Goal: Transaction & Acquisition: Purchase product/service

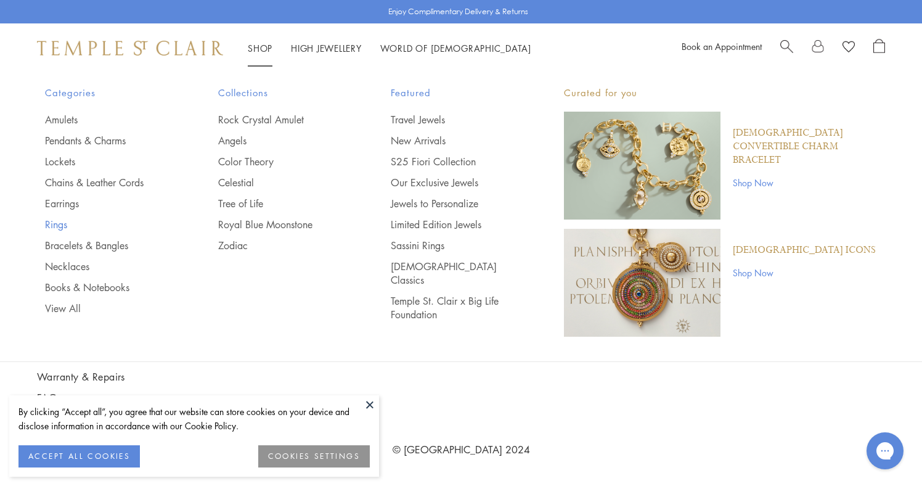
click at [66, 222] on link "Rings" at bounding box center [107, 225] width 124 height 14
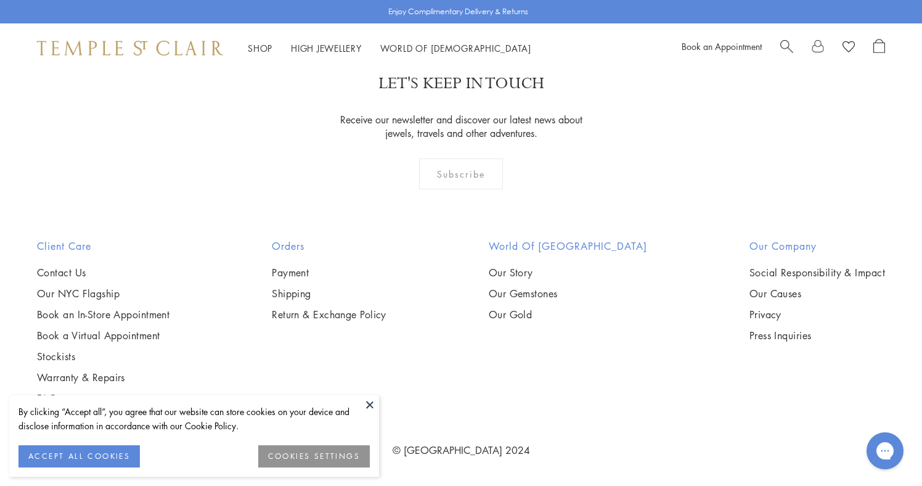
scroll to position [5529, 0]
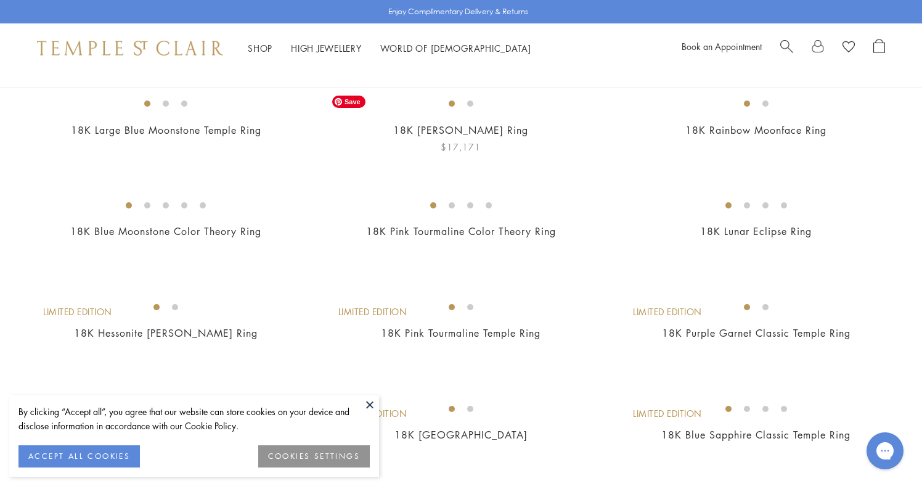
scroll to position [137, 0]
click at [0, 0] on img at bounding box center [0, 0] width 0 height 0
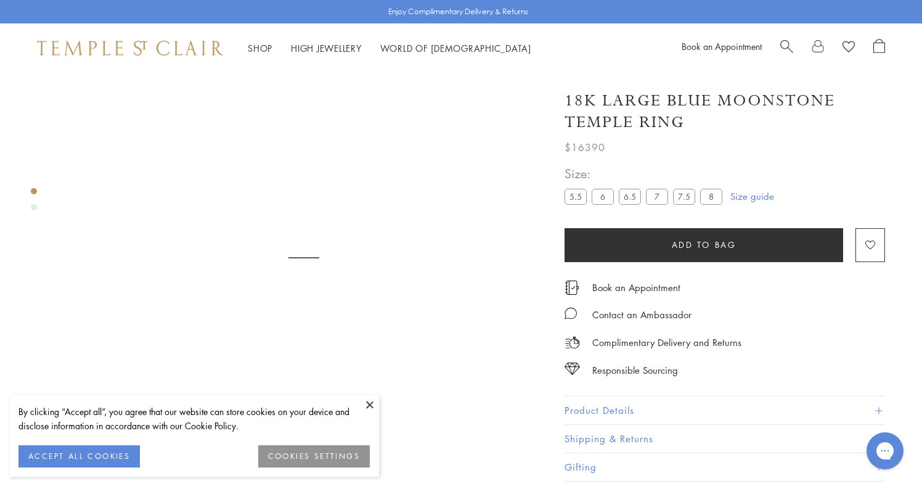
scroll to position [73, 0]
click at [714, 197] on label "8" at bounding box center [711, 196] width 22 height 15
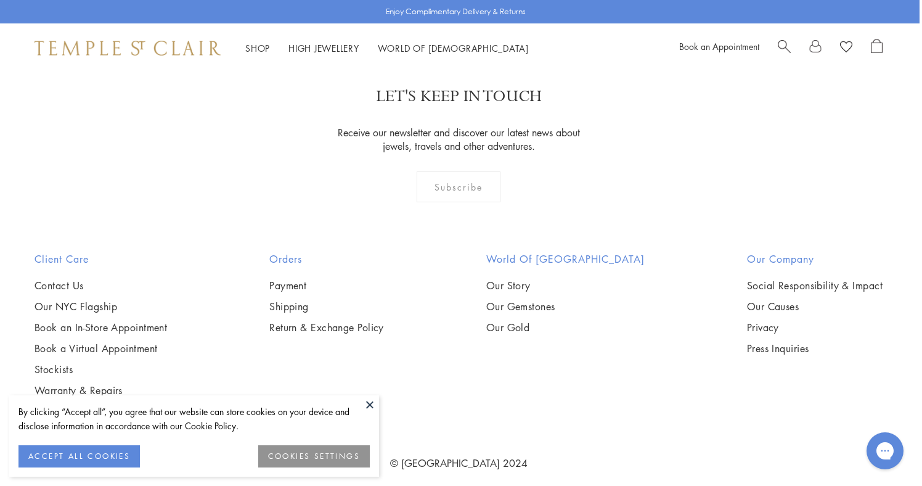
scroll to position [1409, 2]
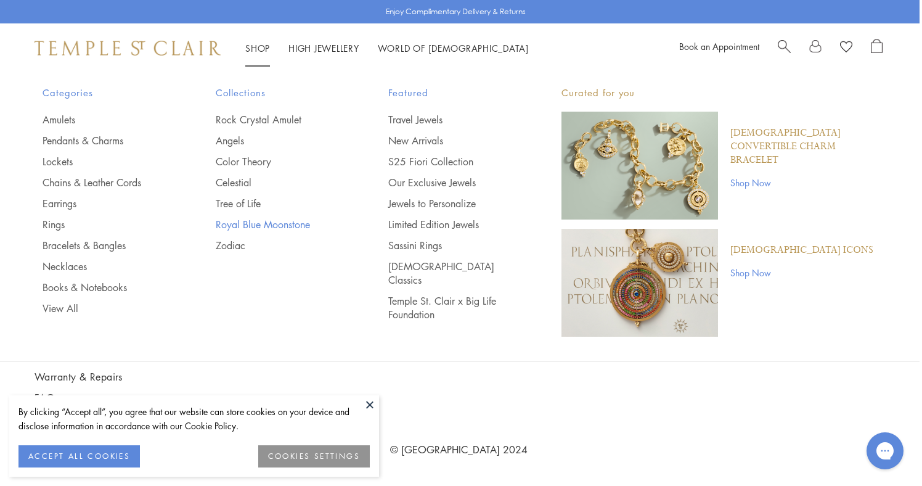
click at [251, 228] on link "Royal Blue Moonstone" at bounding box center [278, 225] width 124 height 14
